Goal: Task Accomplishment & Management: Manage account settings

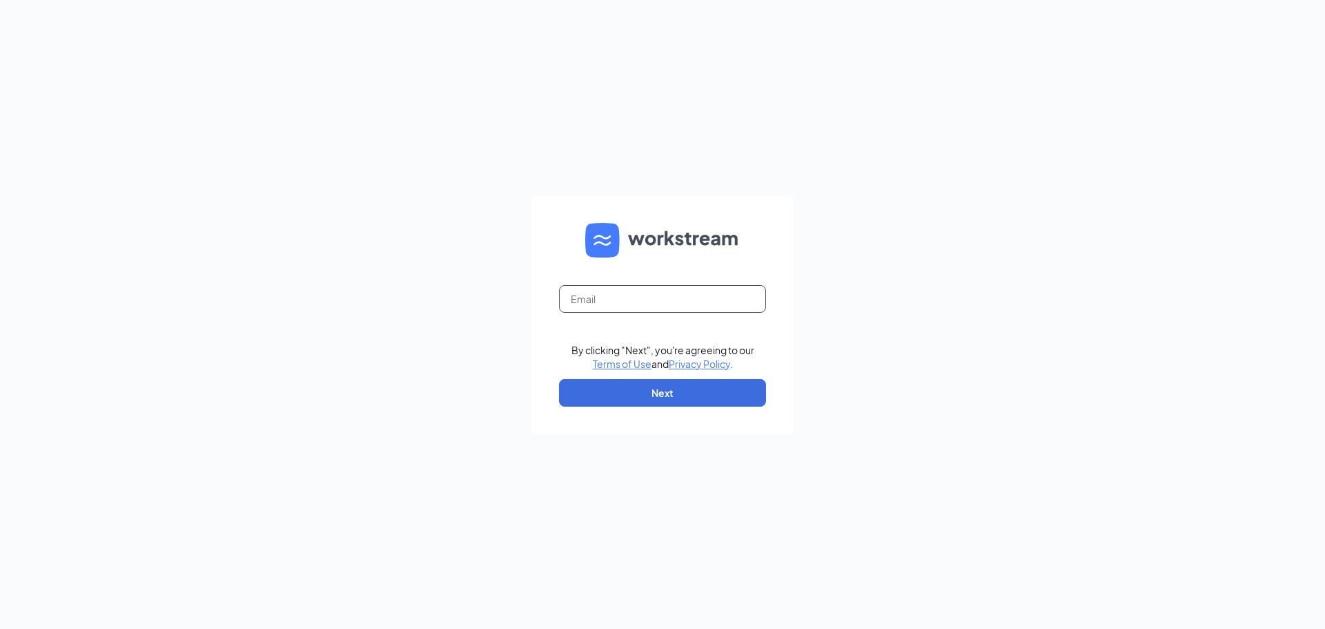
click at [711, 290] on input "text" at bounding box center [662, 299] width 207 height 28
type input "[EMAIL_ADDRESS][DOMAIN_NAME]"
click at [653, 387] on button "Next" at bounding box center [662, 393] width 207 height 28
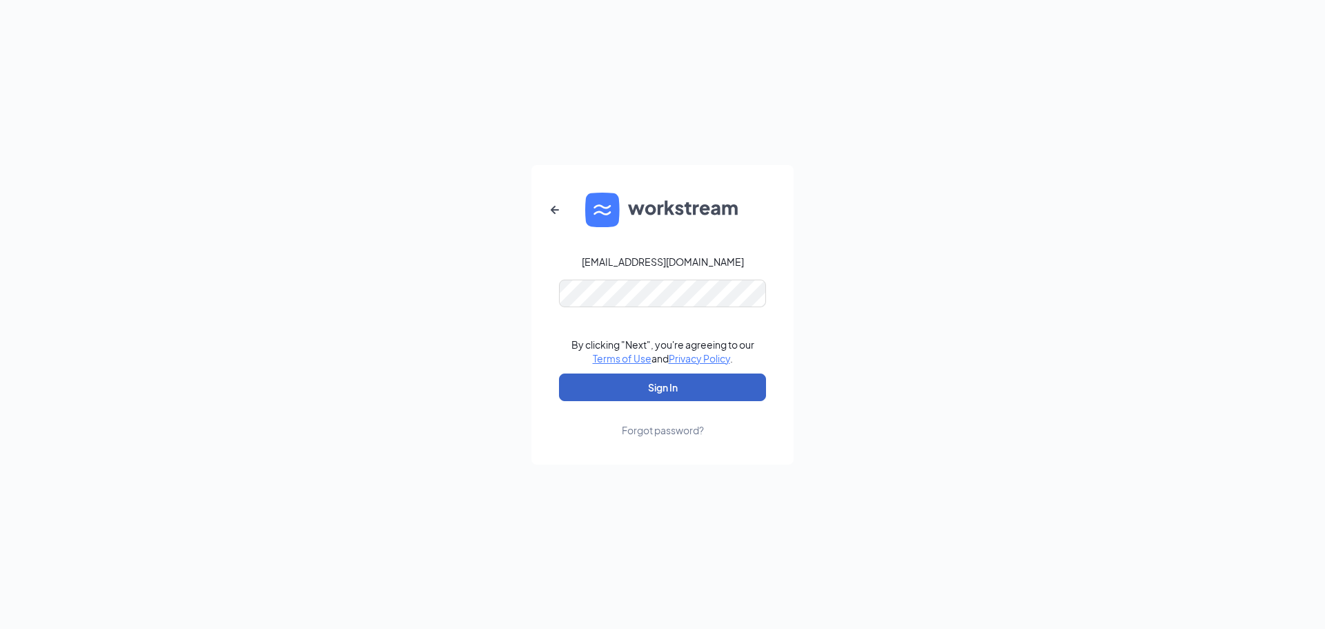
click at [669, 391] on button "Sign In" at bounding box center [662, 387] width 207 height 28
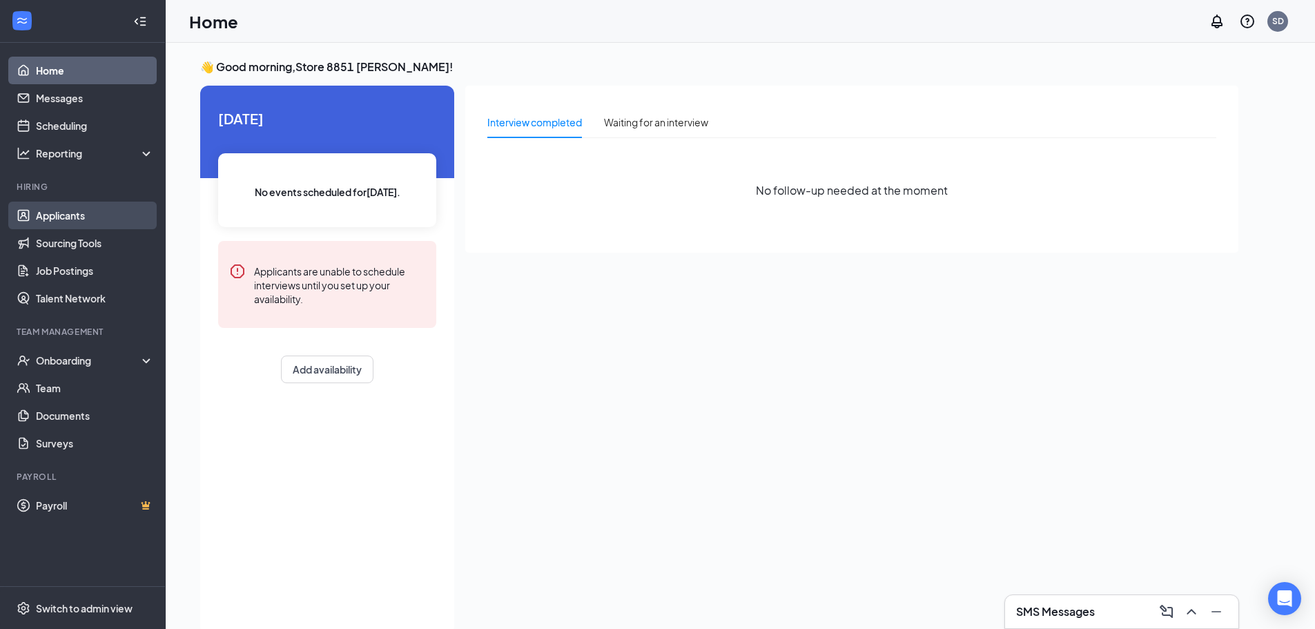
click at [65, 223] on link "Applicants" at bounding box center [95, 216] width 118 height 28
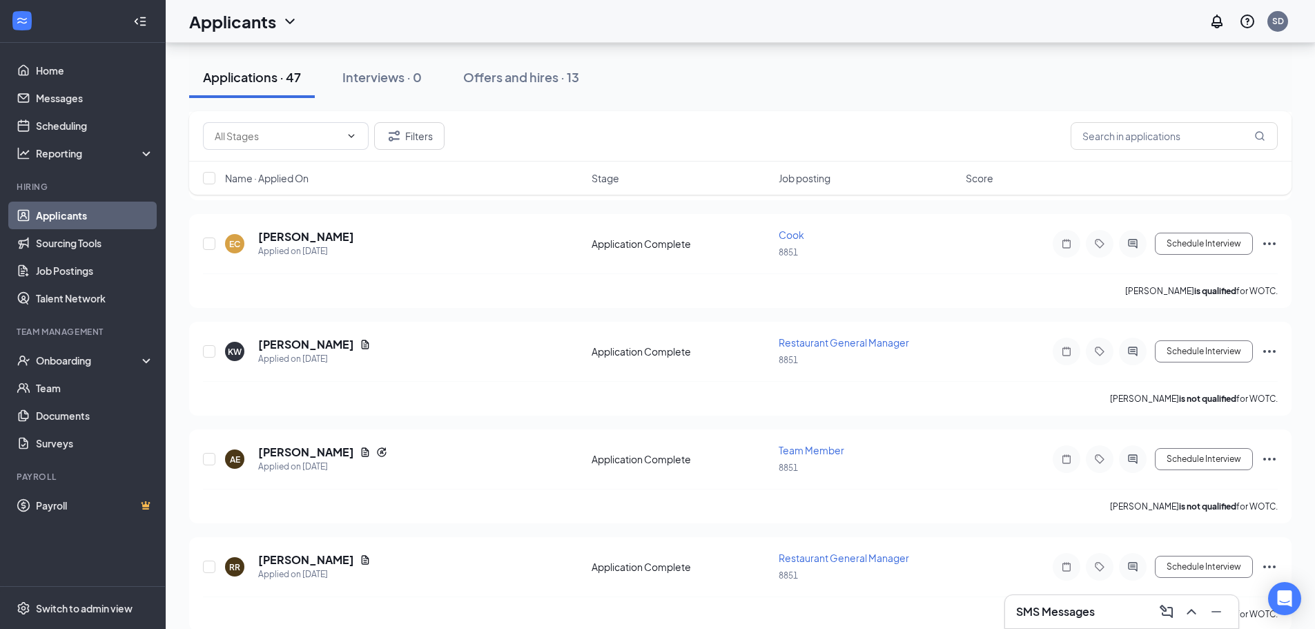
scroll to position [4768, 0]
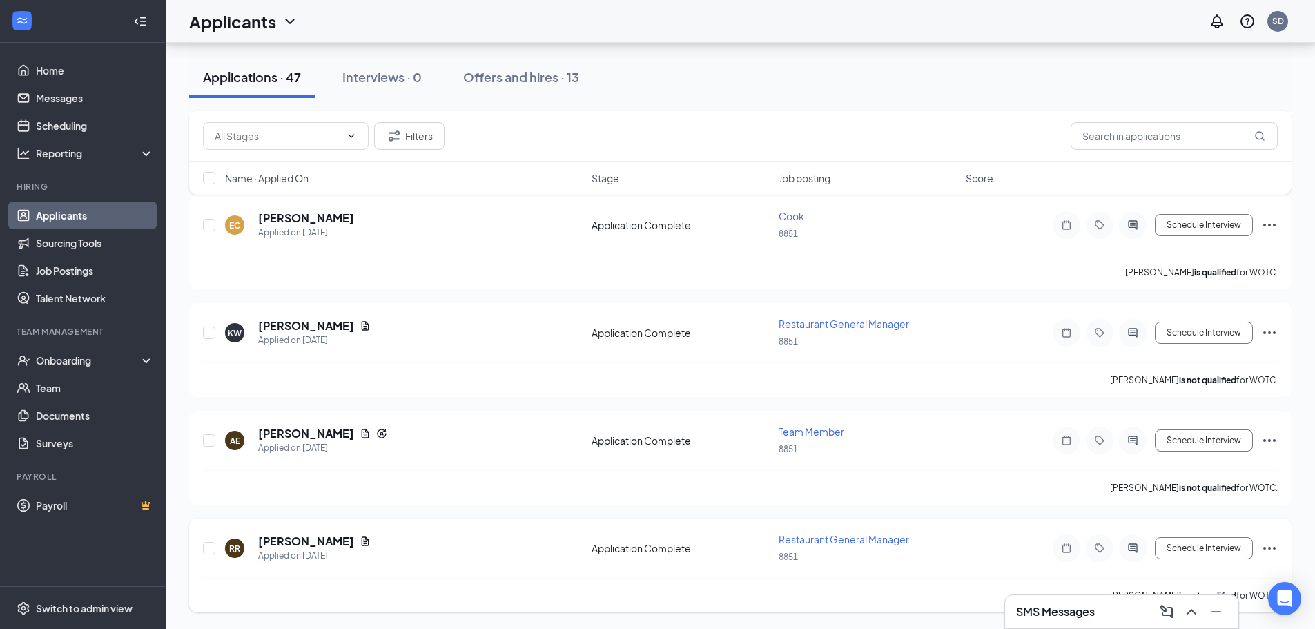
click at [999, 565] on div "RR [PERSON_NAME] Applied on [DATE] Application Complete Restaurant General Mana…" at bounding box center [740, 555] width 1075 height 46
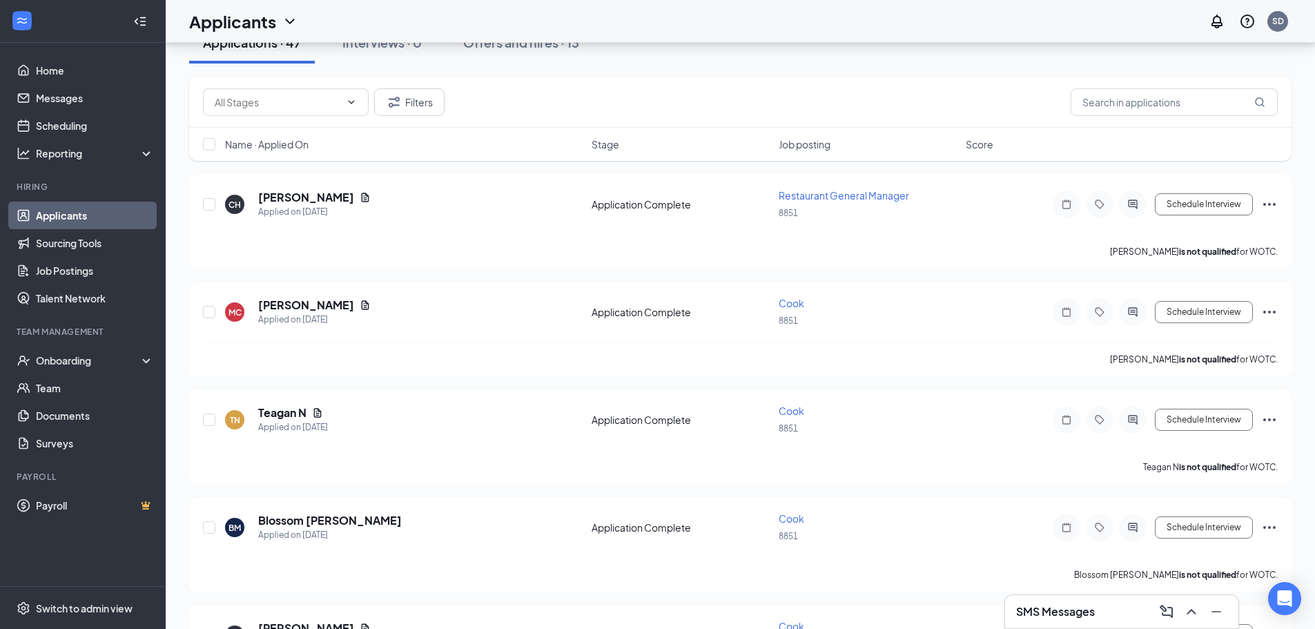
scroll to position [0, 0]
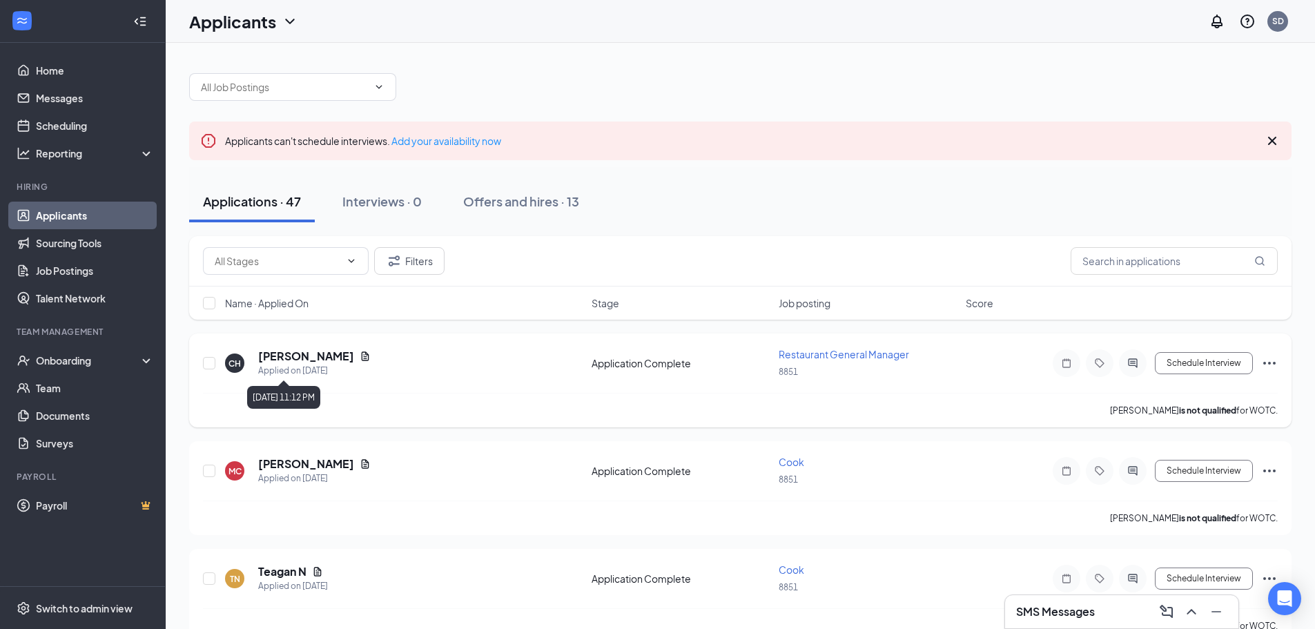
click at [301, 365] on div "Applied on [DATE]" at bounding box center [314, 371] width 112 height 14
click at [360, 357] on icon "Document" at bounding box center [365, 356] width 11 height 11
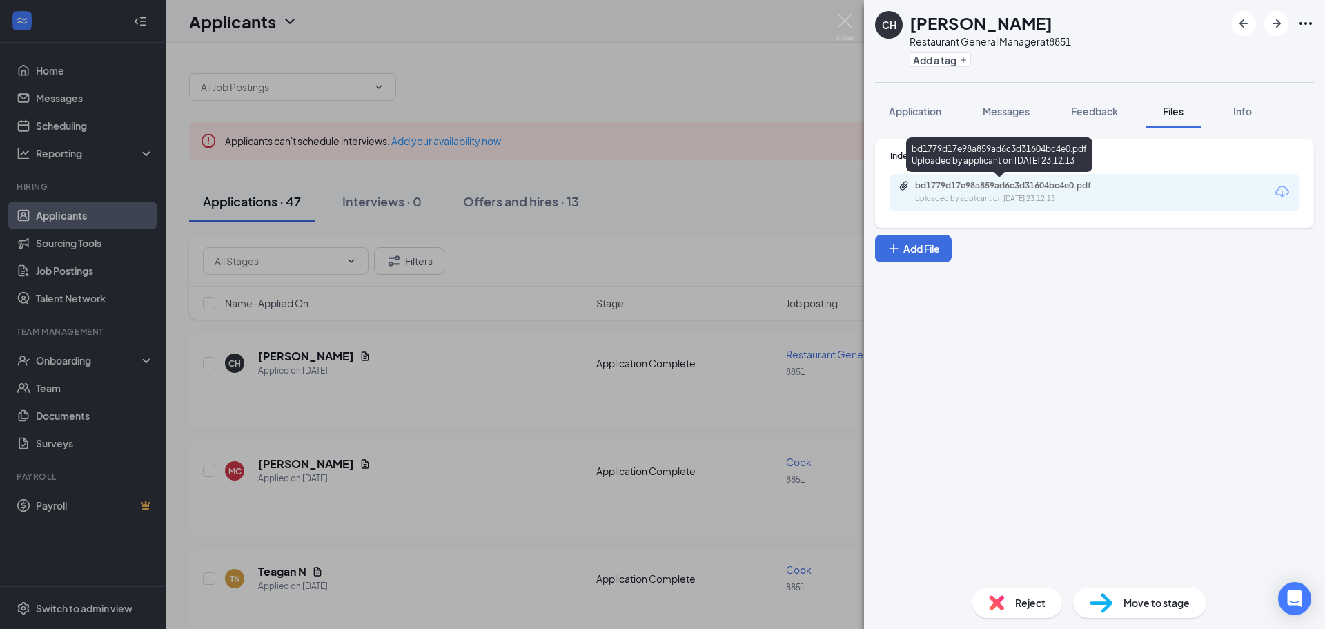
click at [1010, 193] on div "bd1779d17e98a859ad6c3d31604bc4e0.pdf Uploaded by applicant on [DATE] 23:12:13" at bounding box center [1011, 192] width 224 height 24
click at [850, 26] on img at bounding box center [844, 27] width 17 height 27
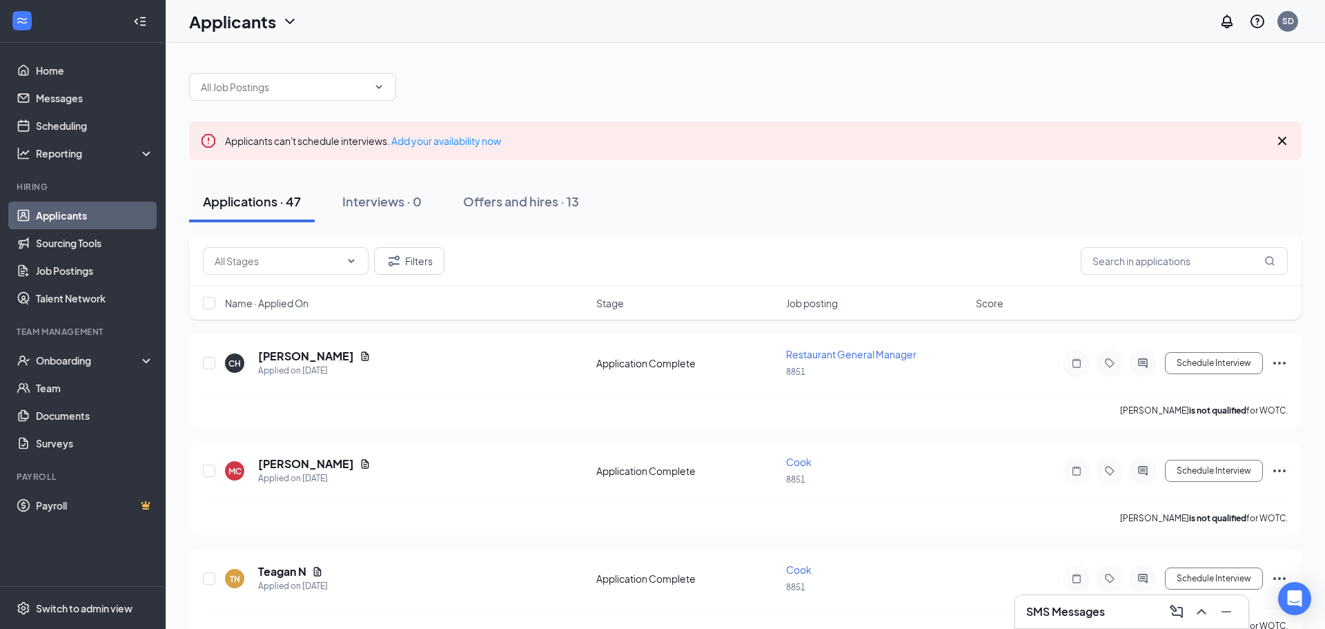
click at [843, 22] on div "Applicants SD" at bounding box center [745, 21] width 1159 height 43
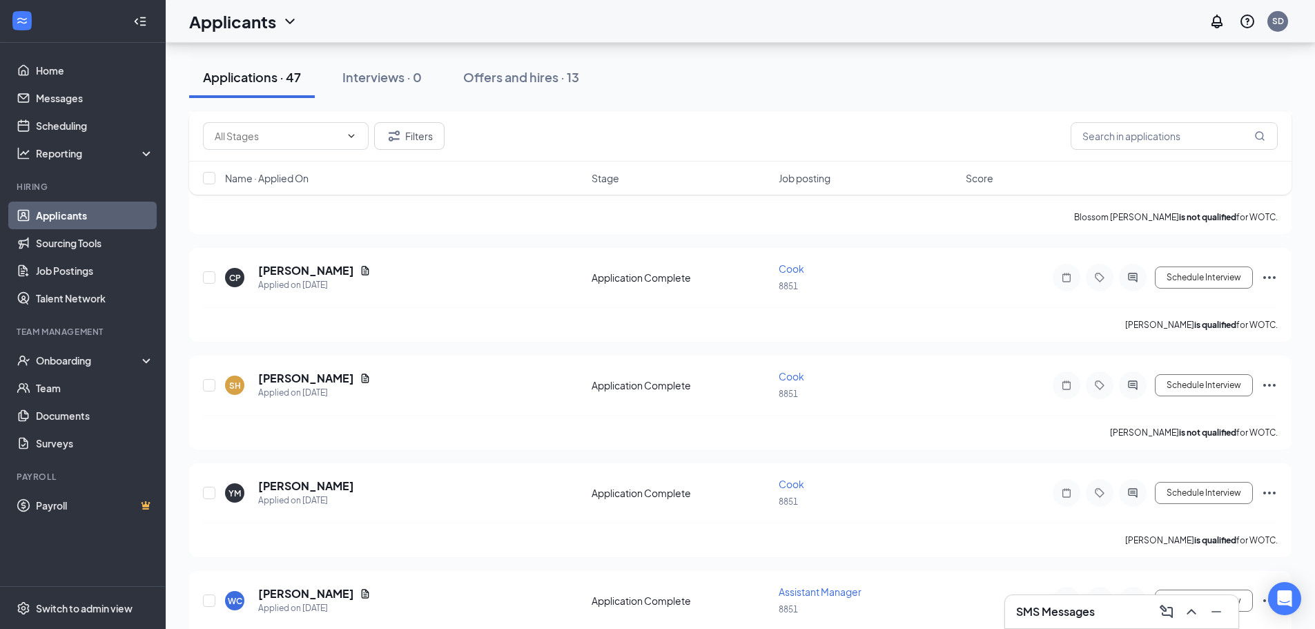
scroll to position [489, 0]
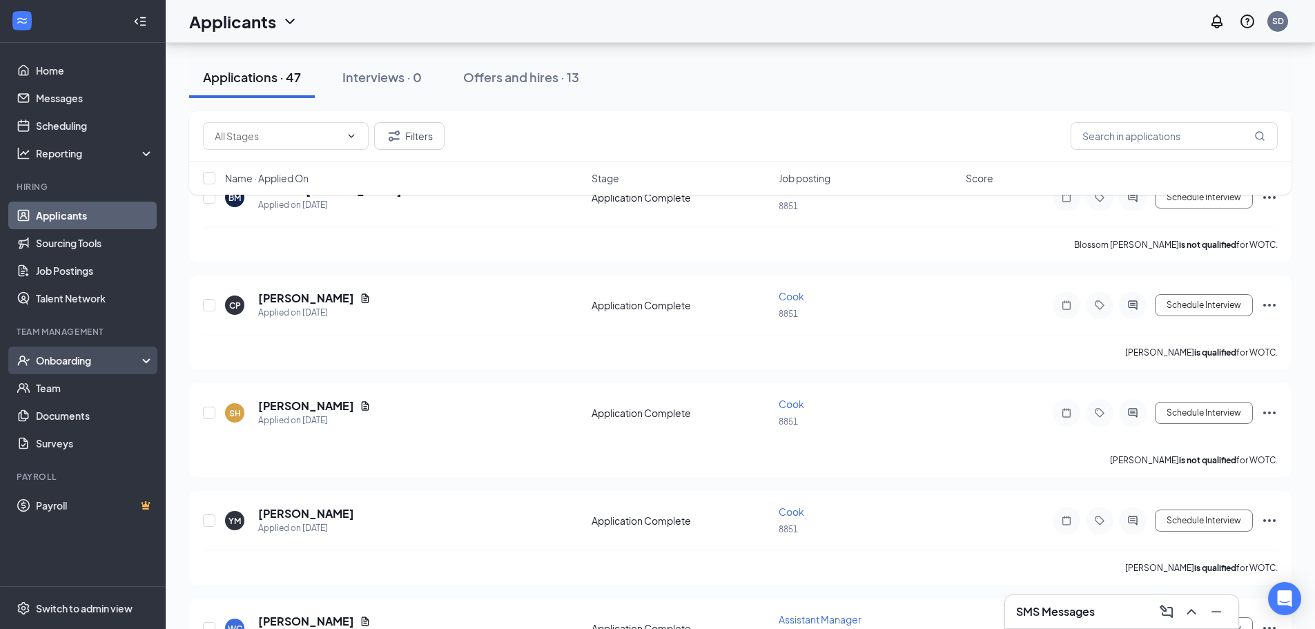
click at [86, 359] on div "Onboarding" at bounding box center [89, 360] width 106 height 14
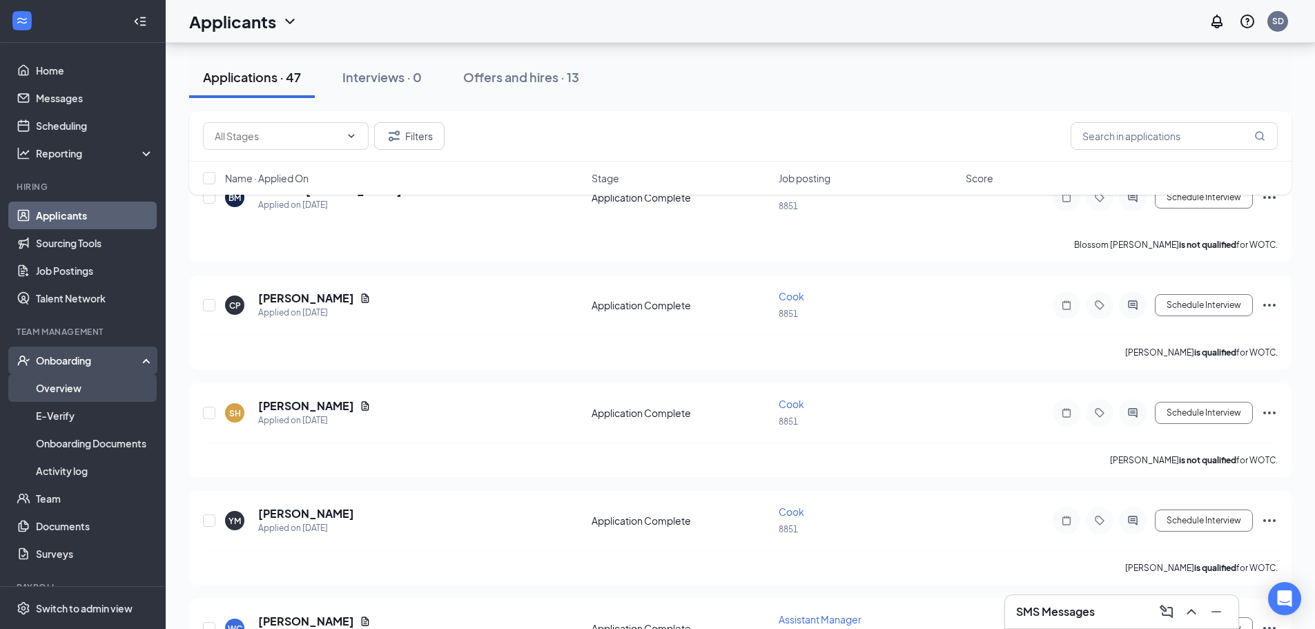
click at [84, 385] on link "Overview" at bounding box center [95, 388] width 118 height 28
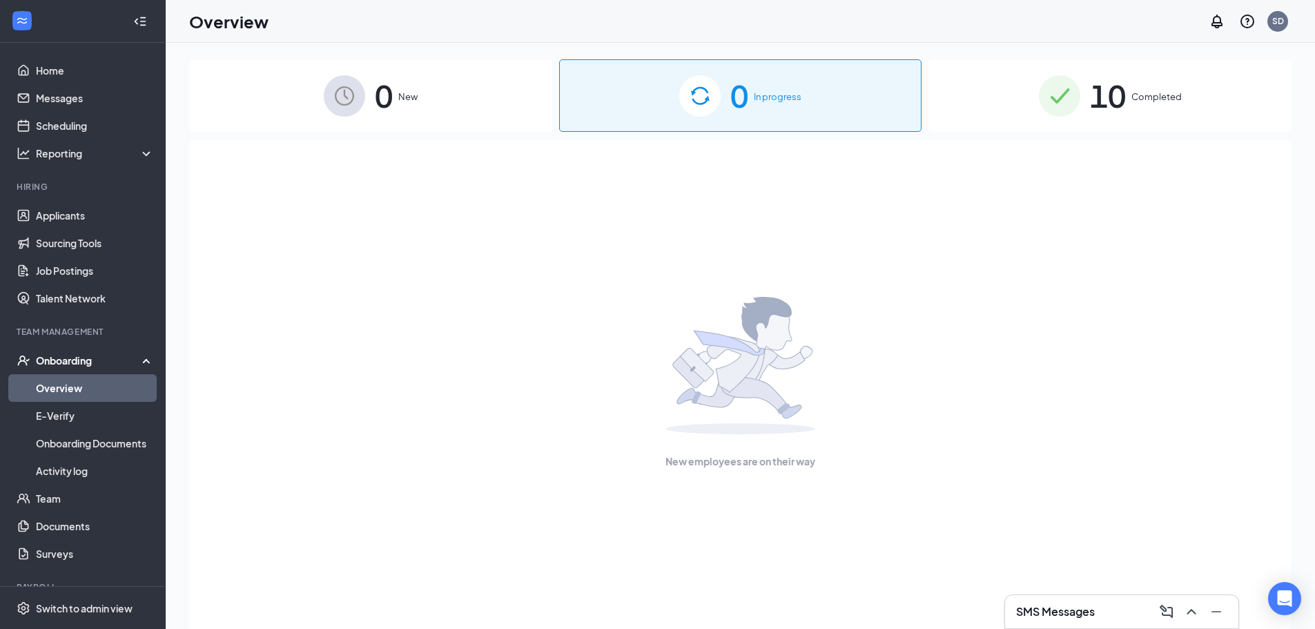
click at [1094, 109] on span "10" at bounding box center [1108, 96] width 36 height 48
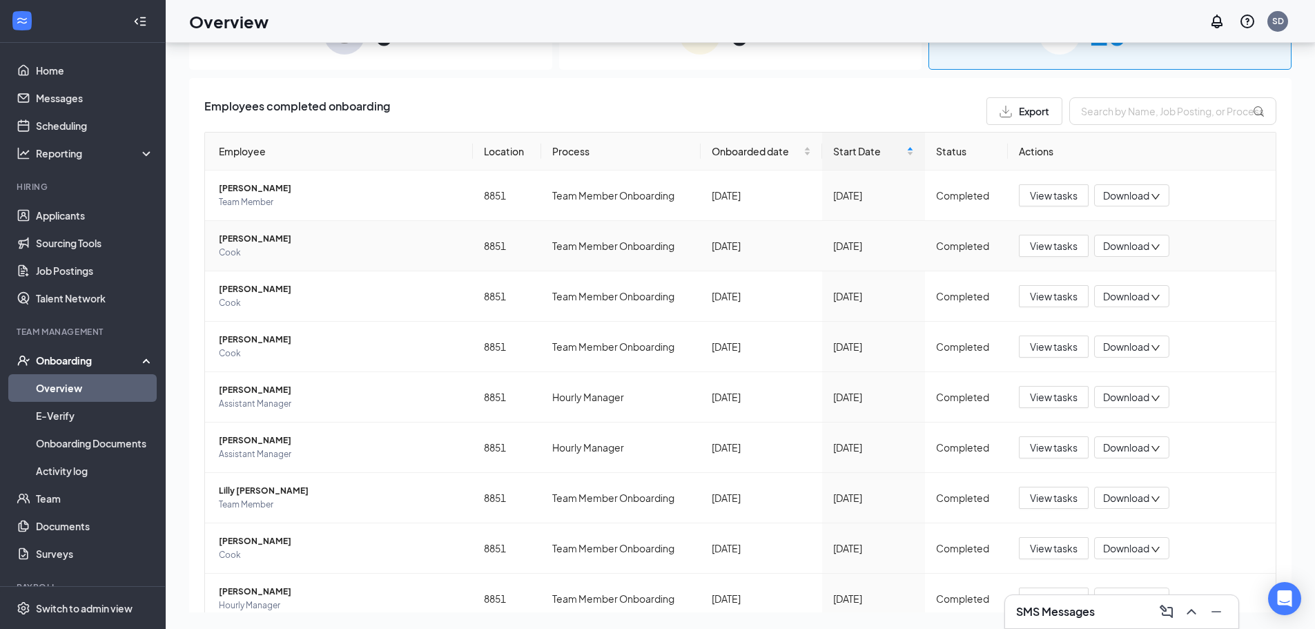
scroll to position [155, 0]
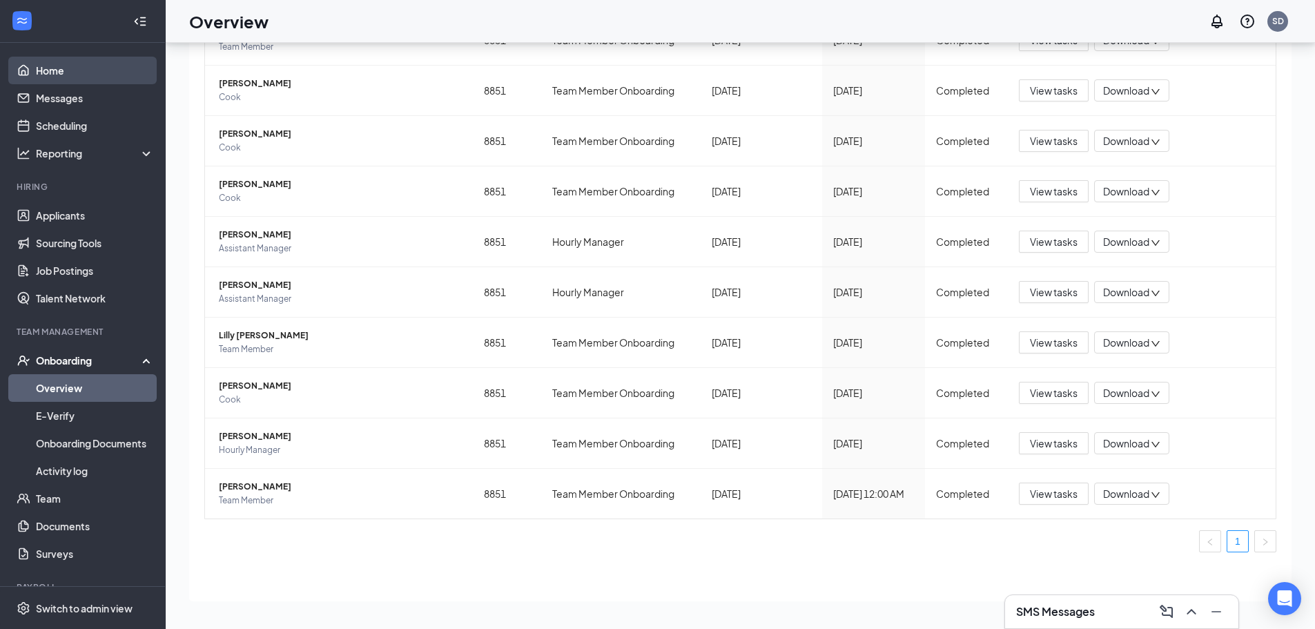
click at [58, 75] on link "Home" at bounding box center [95, 71] width 118 height 28
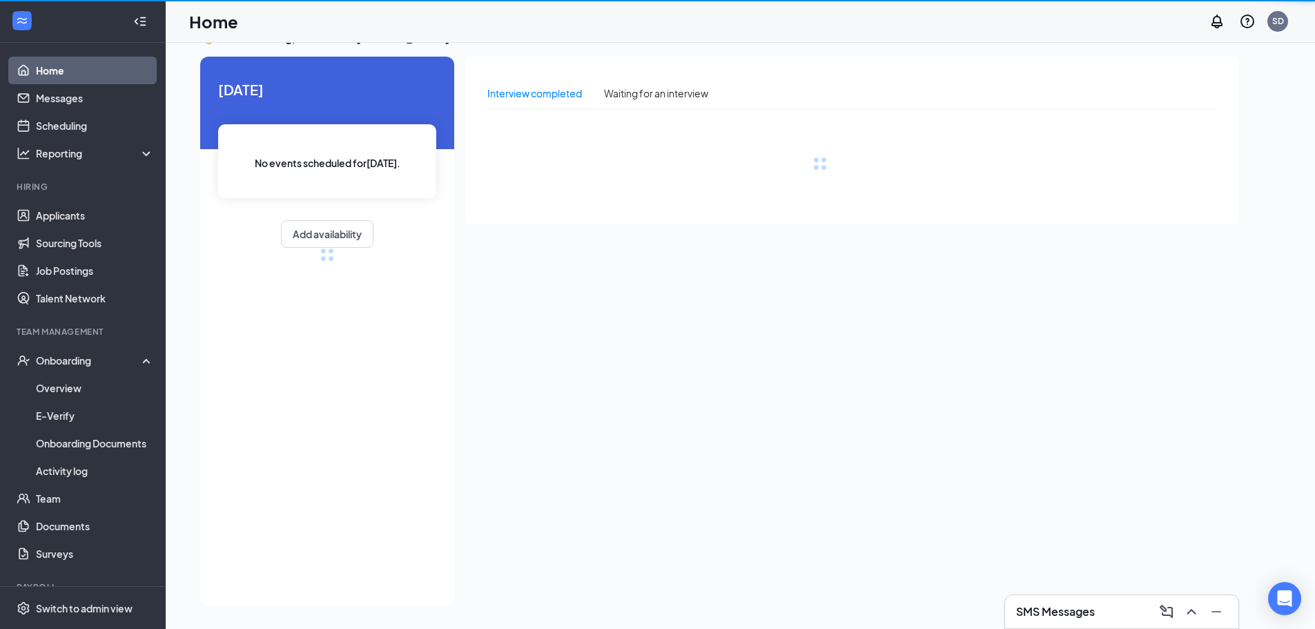
scroll to position [29, 0]
